Goal: Communication & Community: Participate in discussion

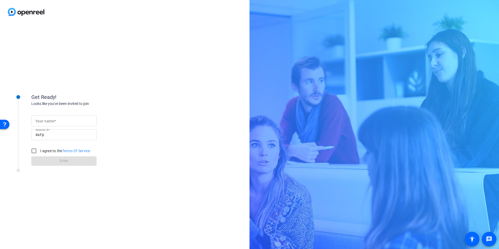
click at [42, 123] on mat-label "Your name" at bounding box center [44, 121] width 19 height 4
click at [42, 123] on input "Your name" at bounding box center [63, 121] width 57 height 6
click at [42, 122] on input "Your name" at bounding box center [63, 121] width 57 height 6
type input "[PERSON_NAME]"
click at [33, 150] on input "I agree to the Terms Of Service" at bounding box center [34, 151] width 10 height 10
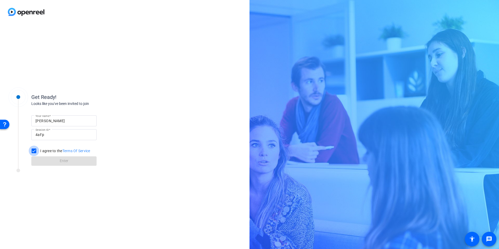
checkbox input "true"
click at [60, 162] on span "Enter" at bounding box center [64, 160] width 9 height 5
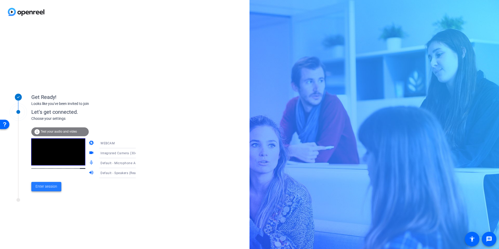
click at [42, 188] on span "Enter session" at bounding box center [46, 186] width 22 height 5
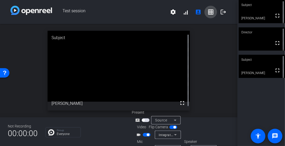
click at [207, 13] on mat-icon "grid_on" at bounding box center [210, 12] width 6 height 6
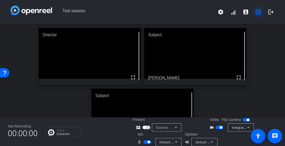
click at [255, 11] on mat-icon "grid_on" at bounding box center [258, 12] width 6 height 6
click at [242, 12] on mat-icon "account_box" at bounding box center [245, 12] width 6 height 6
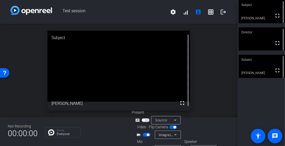
drag, startPoint x: 207, startPoint y: 11, endPoint x: 180, endPoint y: 13, distance: 27.0
click at [207, 11] on mat-icon "grid_on" at bounding box center [210, 12] width 6 height 6
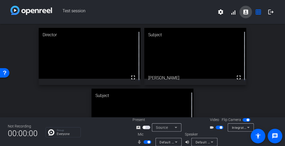
click at [242, 12] on mat-icon "account_box" at bounding box center [245, 12] width 6 height 6
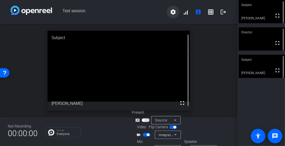
click at [170, 11] on mat-icon "settings" at bounding box center [173, 12] width 6 height 6
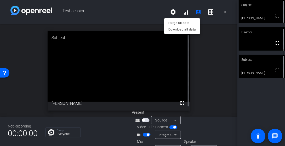
click at [148, 16] on div at bounding box center [142, 73] width 285 height 146
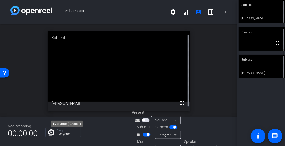
click at [67, 133] on p "Everyone" at bounding box center [67, 134] width 21 height 3
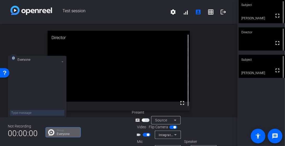
click at [61, 61] on icon at bounding box center [62, 62] width 2 height 2
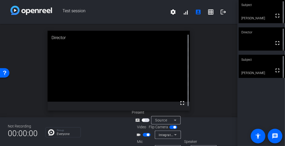
click at [105, 132] on div "Group Everyone" at bounding box center [84, 132] width 78 height 10
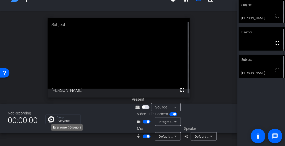
click at [69, 119] on div "Group Everyone" at bounding box center [67, 119] width 21 height 7
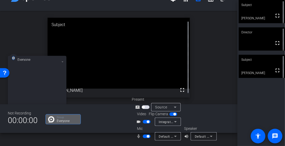
click at [62, 62] on icon at bounding box center [62, 62] width 2 height 2
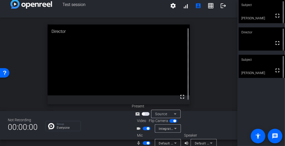
scroll to position [0, 0]
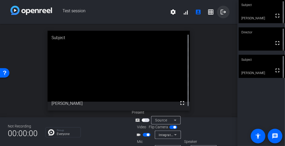
click at [221, 12] on mat-icon "logout" at bounding box center [223, 12] width 6 height 6
